Goal: Navigation & Orientation: Find specific page/section

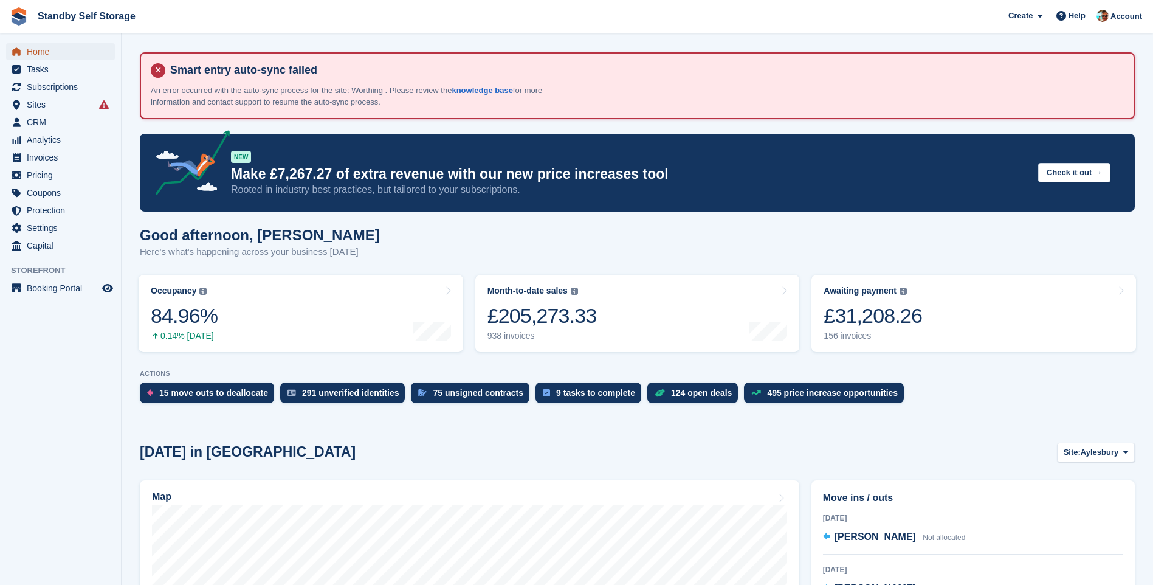
click at [46, 57] on span "Home" at bounding box center [63, 51] width 73 height 17
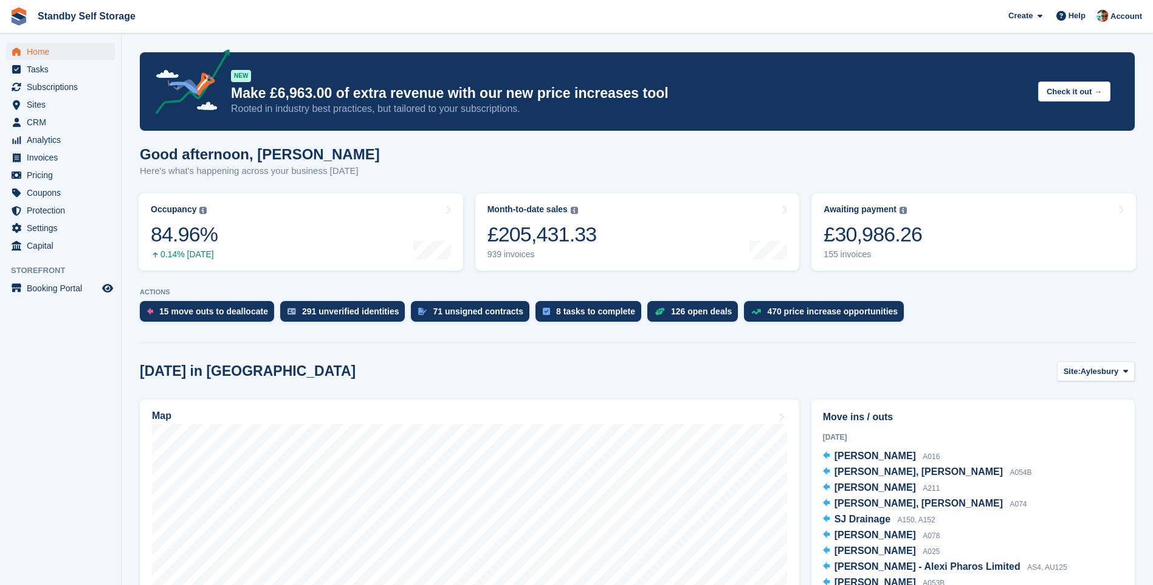
scroll to position [243, 0]
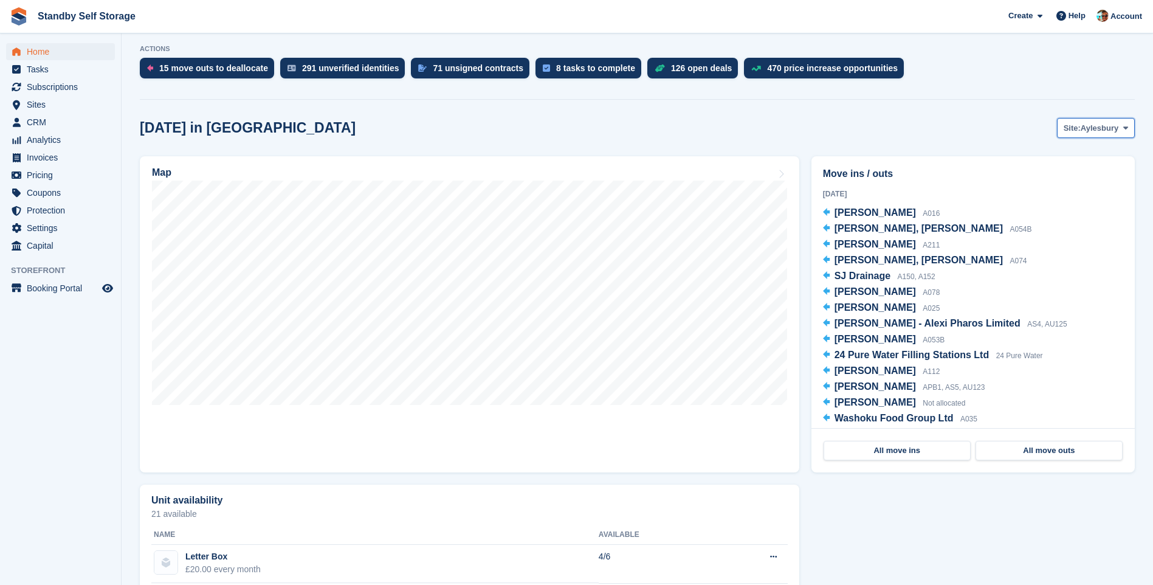
click at [1087, 131] on span "Aylesbury" at bounding box center [1100, 128] width 38 height 12
click at [1060, 226] on link "Horsham" at bounding box center [1076, 222] width 106 height 22
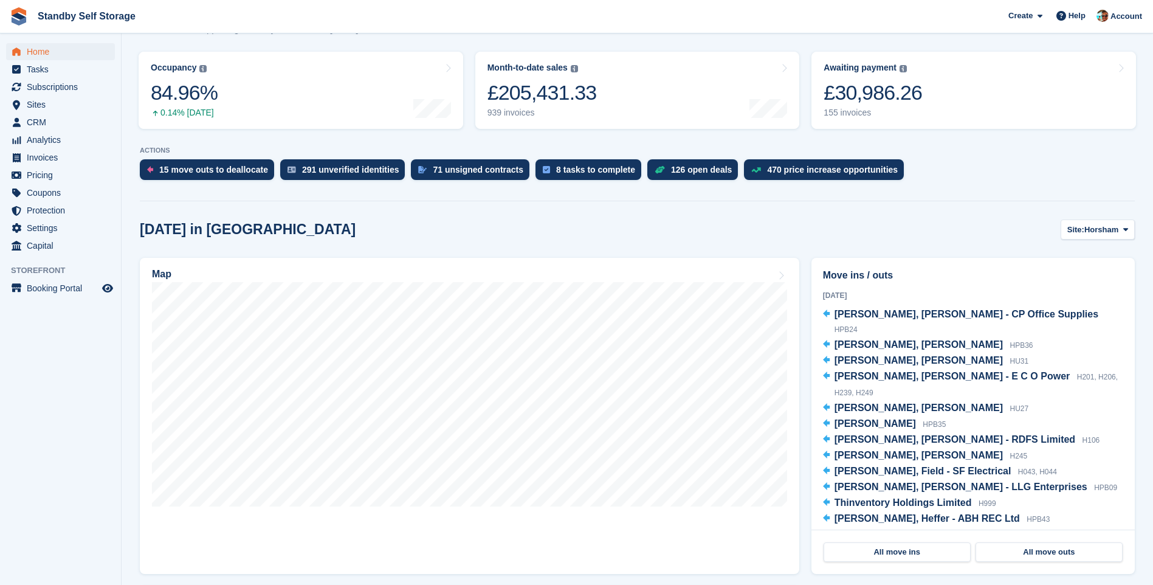
scroll to position [0, 0]
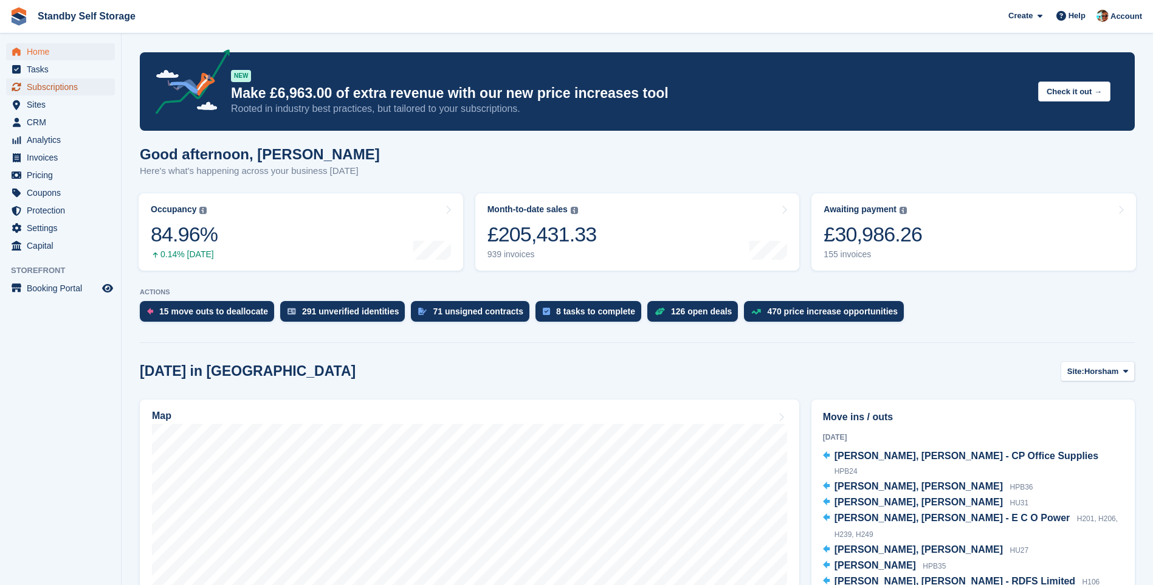
click at [58, 90] on span "Subscriptions" at bounding box center [63, 86] width 73 height 17
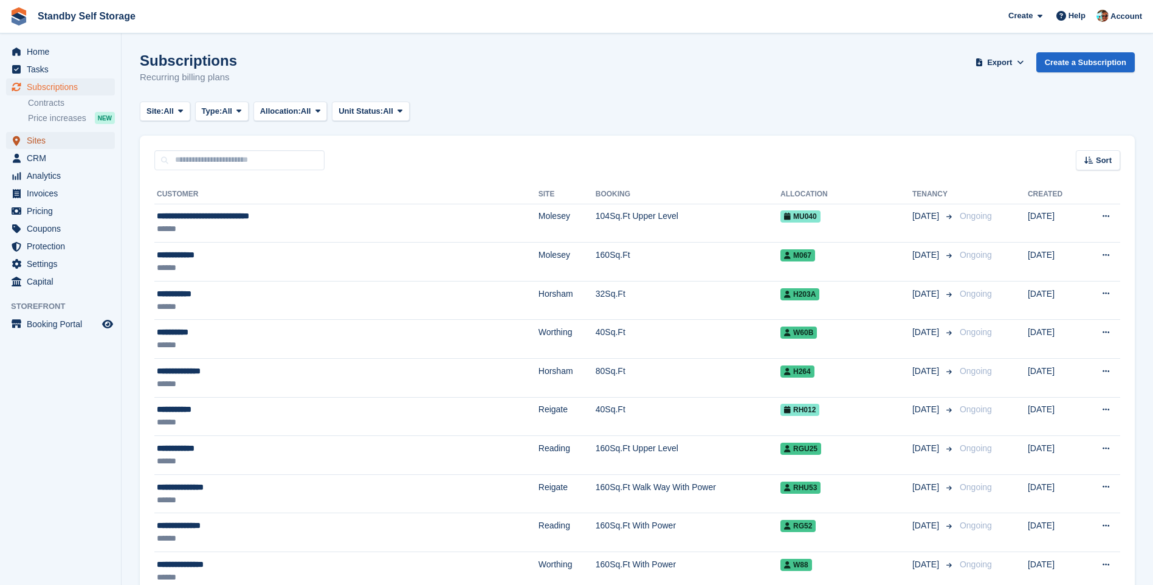
click at [23, 140] on span "menu" at bounding box center [16, 140] width 15 height 15
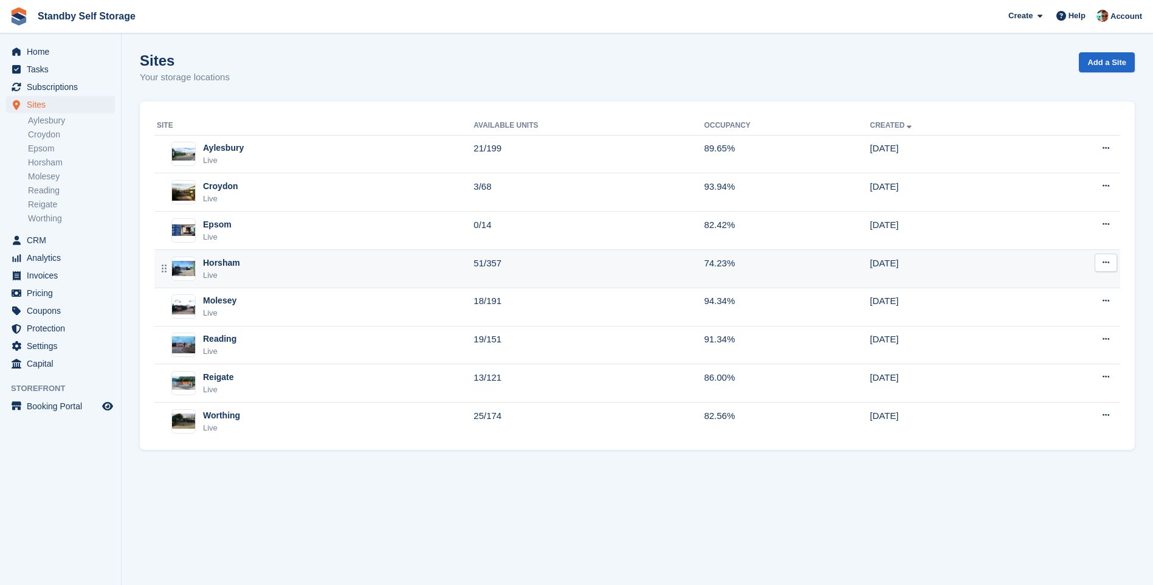
click at [216, 264] on div "Horsham" at bounding box center [221, 262] width 37 height 13
